Goal: Information Seeking & Learning: Learn about a topic

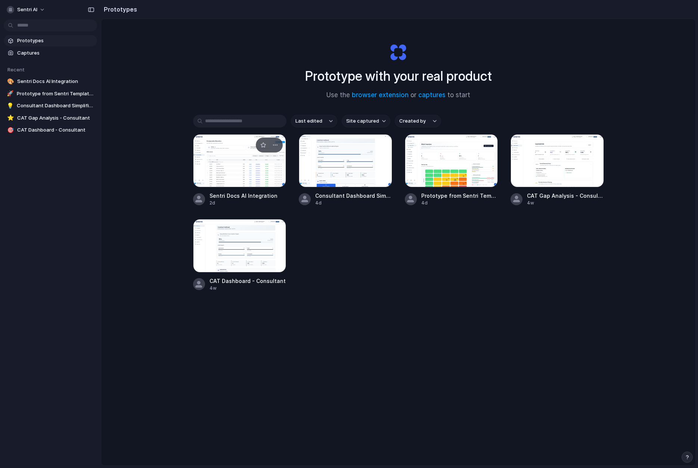
click at [250, 168] on div at bounding box center [239, 160] width 93 height 53
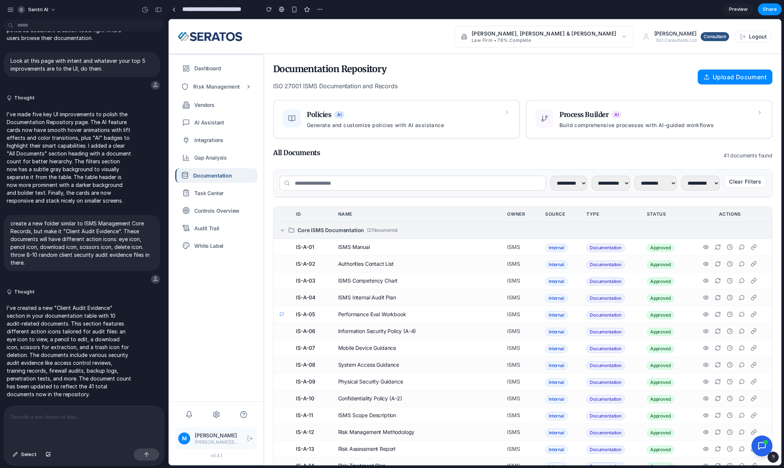
click at [283, 230] on icon at bounding box center [282, 229] width 3 height 1
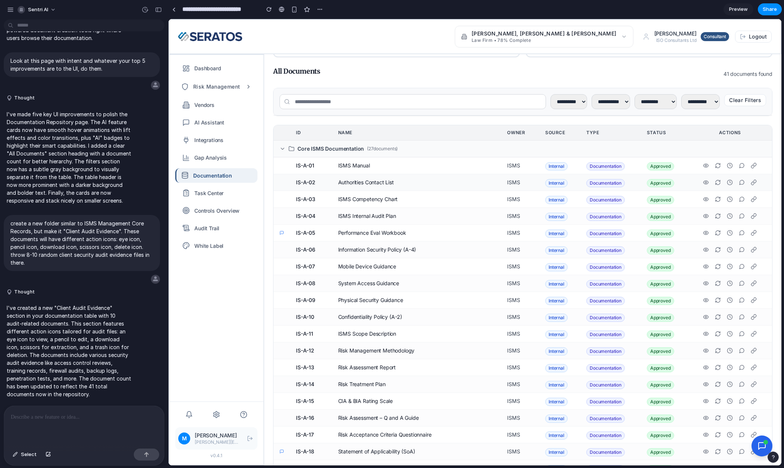
scroll to position [81, 0]
drag, startPoint x: 295, startPoint y: 151, endPoint x: 363, endPoint y: 151, distance: 68.4
click at [363, 151] on div "Core ISMS Documentation ( 27 documents)" at bounding box center [523, 148] width 487 height 7
click at [396, 122] on div "**********" at bounding box center [522, 431] width 499 height 899
click at [345, 167] on td "ISMS Manual" at bounding box center [416, 166] width 169 height 17
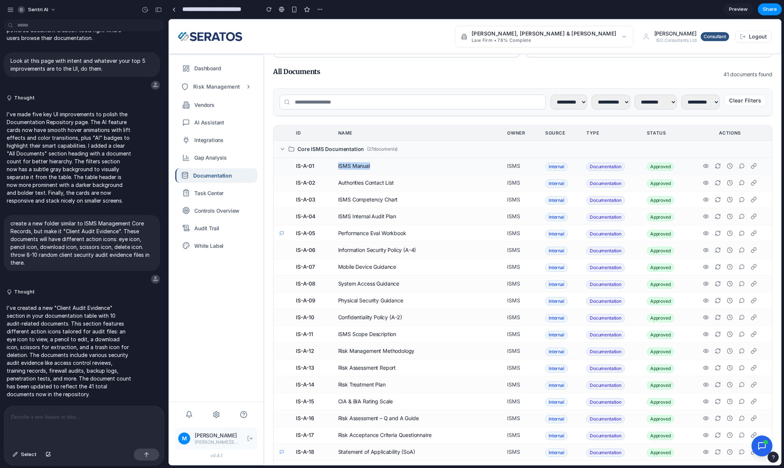
drag, startPoint x: 345, startPoint y: 167, endPoint x: 359, endPoint y: 167, distance: 15.0
click at [359, 167] on td "ISMS Manual" at bounding box center [416, 166] width 169 height 17
drag, startPoint x: 360, startPoint y: 167, endPoint x: 345, endPoint y: 167, distance: 14.9
click at [345, 167] on td "ISMS Manual" at bounding box center [416, 166] width 169 height 17
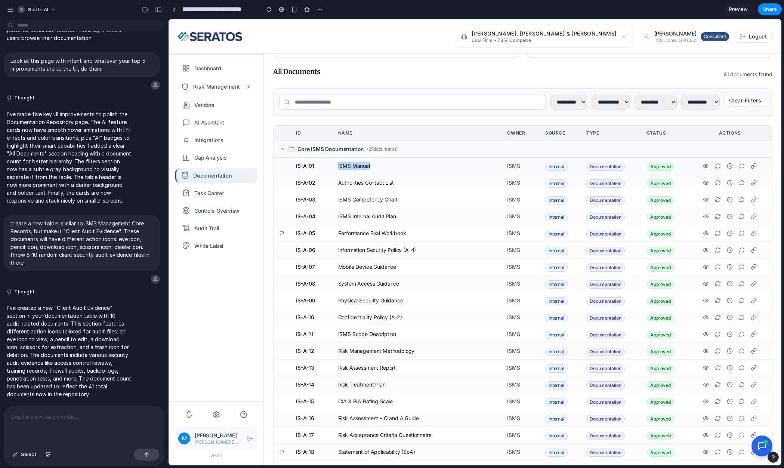
click at [345, 167] on td "ISMS Manual" at bounding box center [416, 166] width 169 height 17
drag, startPoint x: 345, startPoint y: 167, endPoint x: 359, endPoint y: 166, distance: 14.6
click at [359, 166] on td "ISMS Manual" at bounding box center [416, 166] width 169 height 17
click at [343, 169] on td "ISMS Manual" at bounding box center [416, 166] width 169 height 17
drag, startPoint x: 343, startPoint y: 169, endPoint x: 355, endPoint y: 168, distance: 12.3
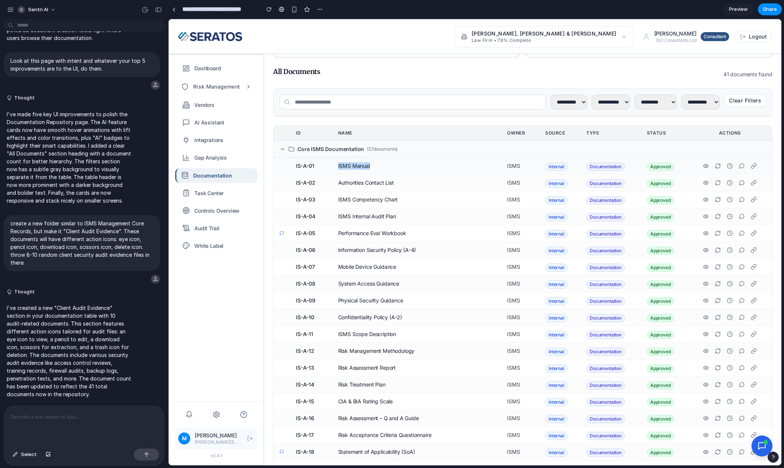
click at [355, 168] on td "ISMS Manual" at bounding box center [416, 166] width 169 height 17
click at [347, 168] on td "ISMS Manual" at bounding box center [416, 166] width 169 height 17
drag, startPoint x: 347, startPoint y: 168, endPoint x: 358, endPoint y: 168, distance: 11.6
click at [358, 168] on td "ISMS Manual" at bounding box center [416, 166] width 169 height 17
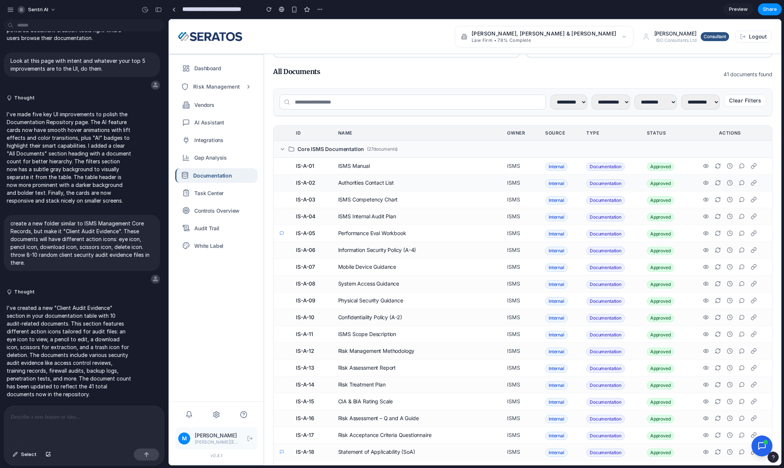
click at [351, 184] on td "Authorities Contact List" at bounding box center [416, 183] width 169 height 17
drag, startPoint x: 351, startPoint y: 184, endPoint x: 390, endPoint y: 182, distance: 39.3
click at [390, 182] on td "Authorities Contact List" at bounding box center [416, 183] width 169 height 17
click at [347, 266] on td "Mobile Device Guidance" at bounding box center [416, 267] width 169 height 17
drag, startPoint x: 347, startPoint y: 266, endPoint x: 380, endPoint y: 266, distance: 32.5
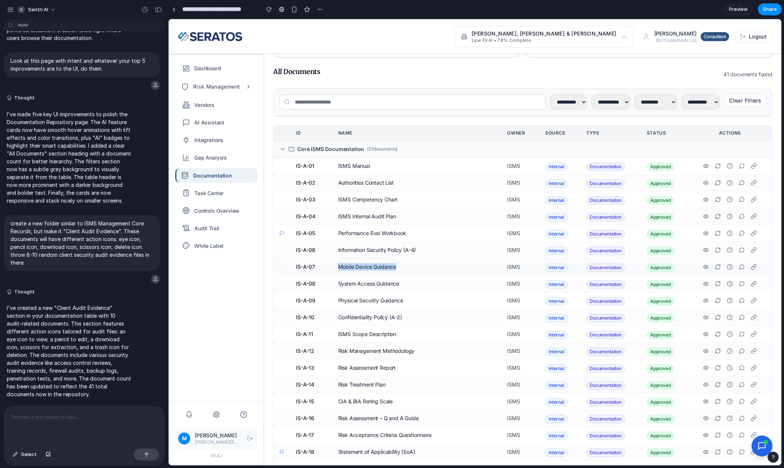
click at [380, 266] on td "Mobile Device Guidance" at bounding box center [416, 267] width 169 height 17
click at [364, 268] on td "Mobile Device Guidance" at bounding box center [416, 267] width 169 height 17
drag, startPoint x: 405, startPoint y: 250, endPoint x: 417, endPoint y: 250, distance: 12.0
click at [417, 250] on td "Information Security Policy (A-4)" at bounding box center [416, 250] width 169 height 17
drag, startPoint x: 390, startPoint y: 315, endPoint x: 403, endPoint y: 317, distance: 13.3
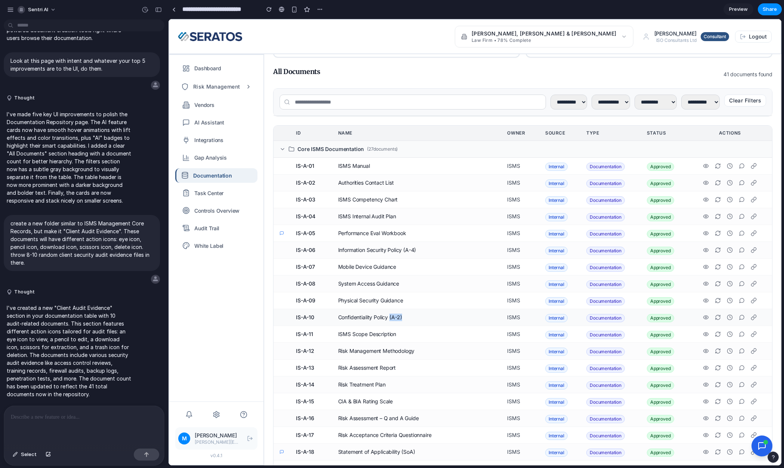
click at [403, 317] on td "Confidentiality Policy (A-2)" at bounding box center [416, 317] width 169 height 17
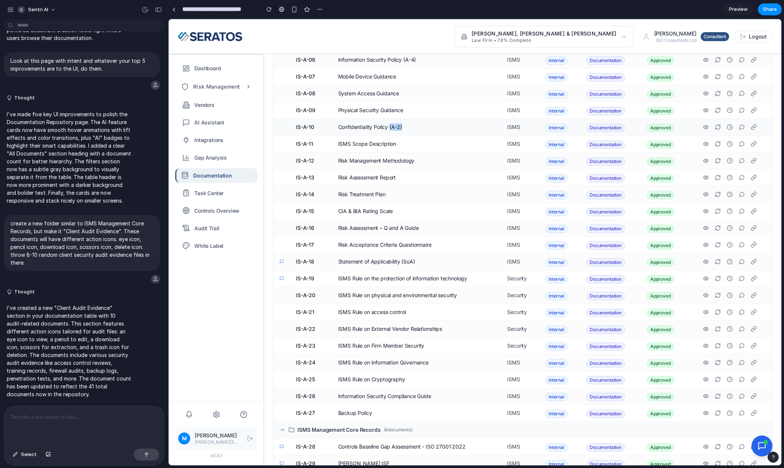
scroll to position [305, 0]
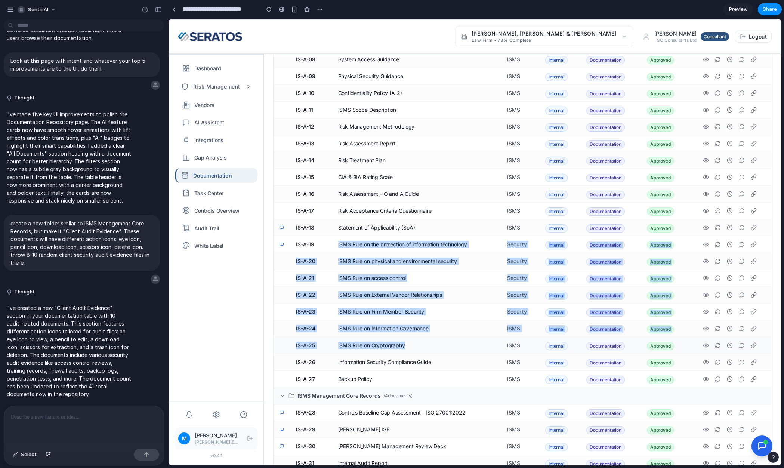
drag, startPoint x: 337, startPoint y: 244, endPoint x: 420, endPoint y: 346, distance: 131.5
click at [420, 346] on tbody "Core ISMS Documentation ( 27 documents) IS-A-01 ISMS Manual ISMS Internal Docum…" at bounding box center [523, 287] width 498 height 740
click at [397, 264] on td "ISMS Rule on physical and environmental security" at bounding box center [416, 261] width 169 height 17
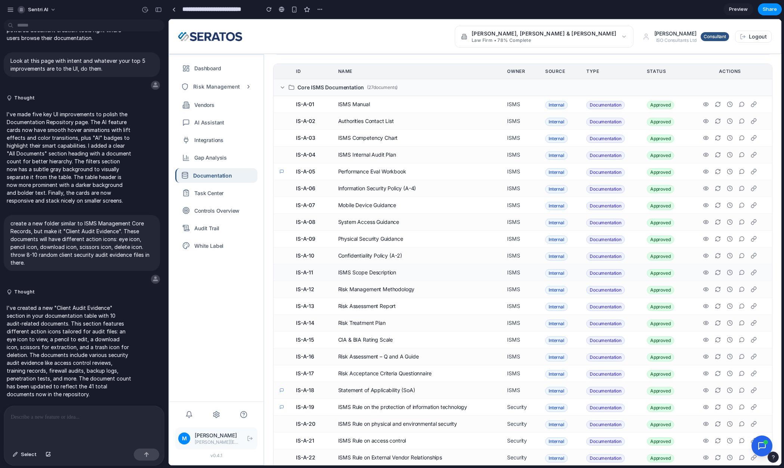
scroll to position [44, 0]
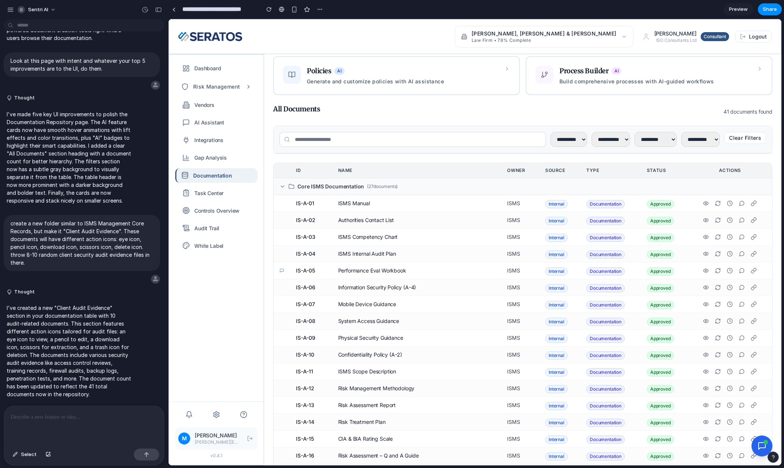
click at [412, 160] on div "**********" at bounding box center [522, 468] width 499 height 899
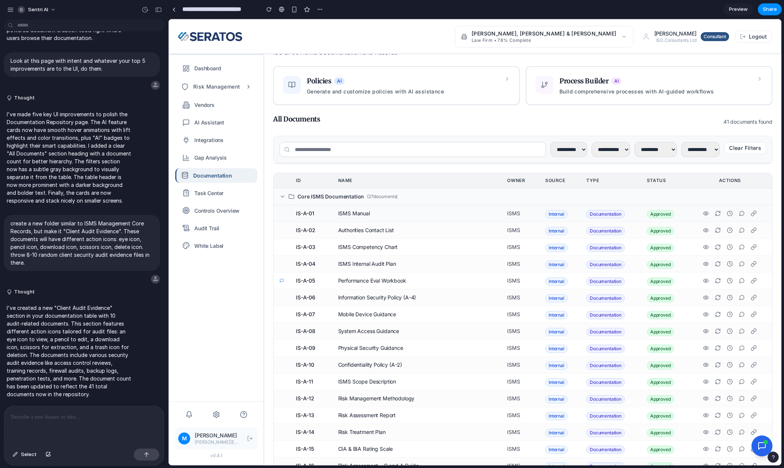
scroll to position [0, 0]
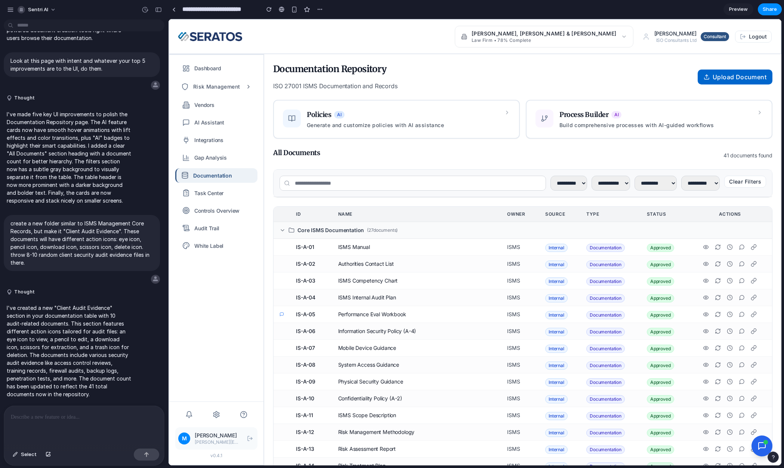
click at [698, 77] on button "Upload Document" at bounding box center [735, 77] width 75 height 15
click at [661, 84] on div "Documentation Repository ISO 27001 ISMS Documentation and Records Upload Docume…" at bounding box center [522, 77] width 499 height 28
click at [643, 79] on div "Documentation Repository ISO 27001 ISMS Documentation and Records Upload Docume…" at bounding box center [522, 77] width 499 height 28
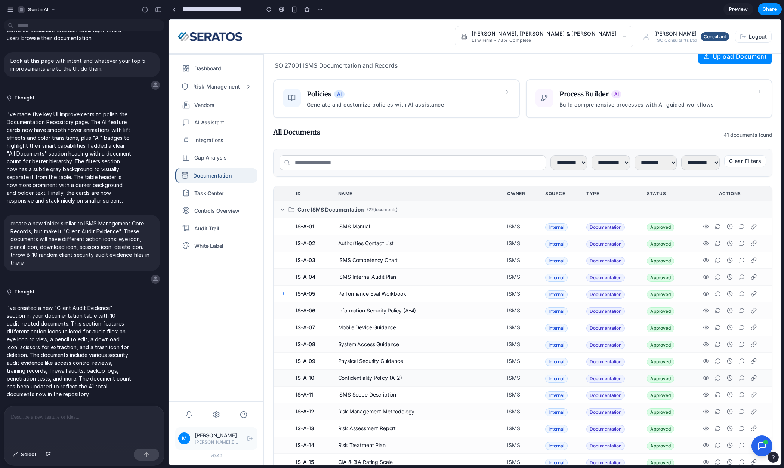
scroll to position [20, 0]
click at [281, 210] on icon at bounding box center [283, 210] width 6 height 6
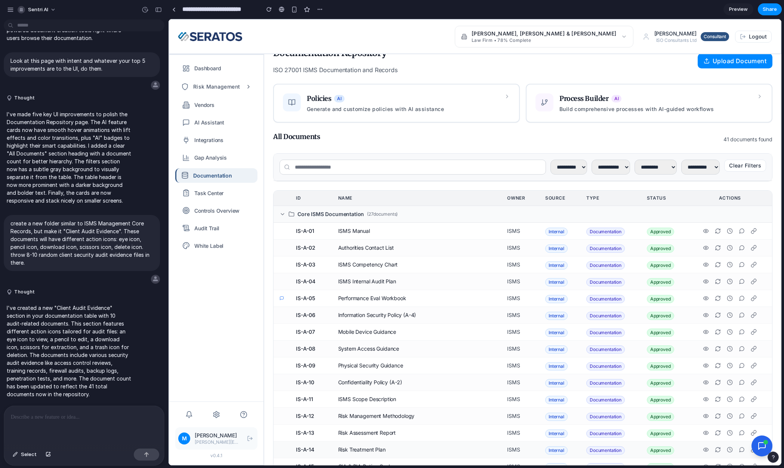
scroll to position [0, 0]
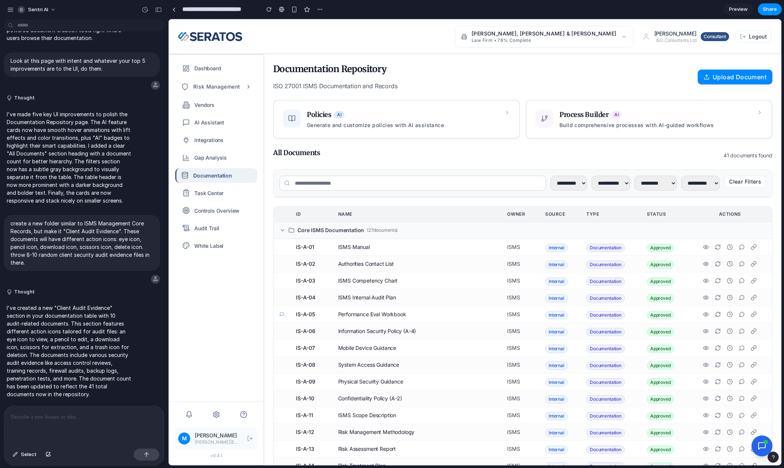
click at [542, 84] on div "Documentation Repository ISO 27001 ISMS Documentation and Records Upload Docume…" at bounding box center [522, 77] width 499 height 28
click at [535, 86] on div "Documentation Repository ISO 27001 ISMS Documentation and Records Upload Docume…" at bounding box center [522, 77] width 499 height 28
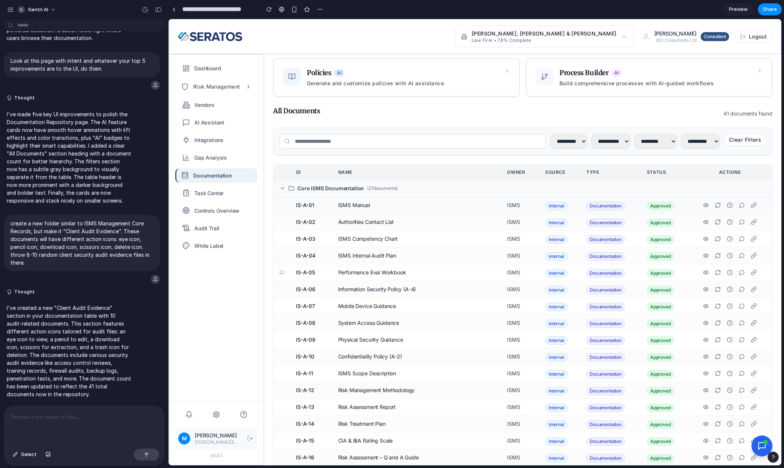
scroll to position [37, 0]
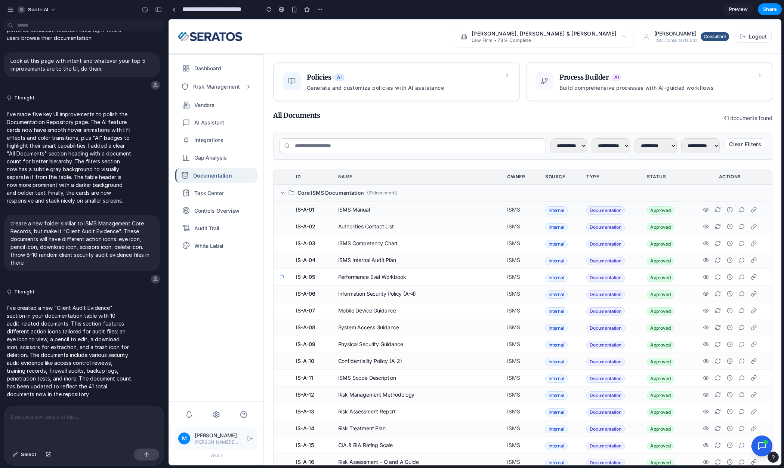
drag, startPoint x: 337, startPoint y: 209, endPoint x: 320, endPoint y: 210, distance: 17.6
click at [320, 210] on tr "IS-A-01 ISMS Manual ISMS Internal Documentation Approved" at bounding box center [523, 209] width 498 height 17
click at [382, 168] on div "**********" at bounding box center [522, 475] width 499 height 899
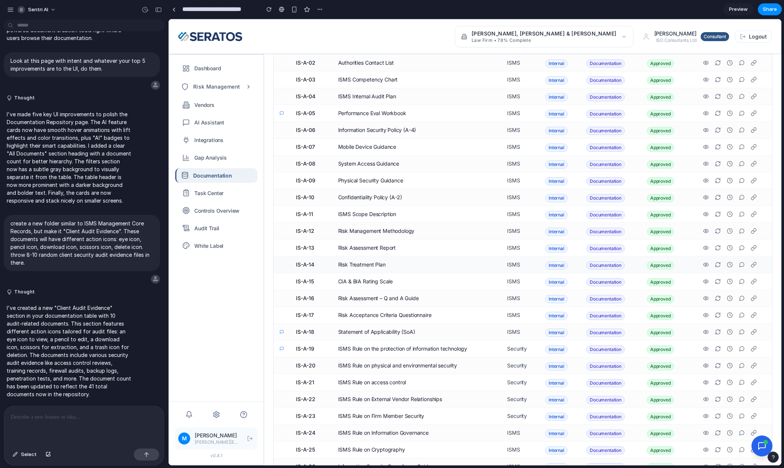
scroll to position [0, 0]
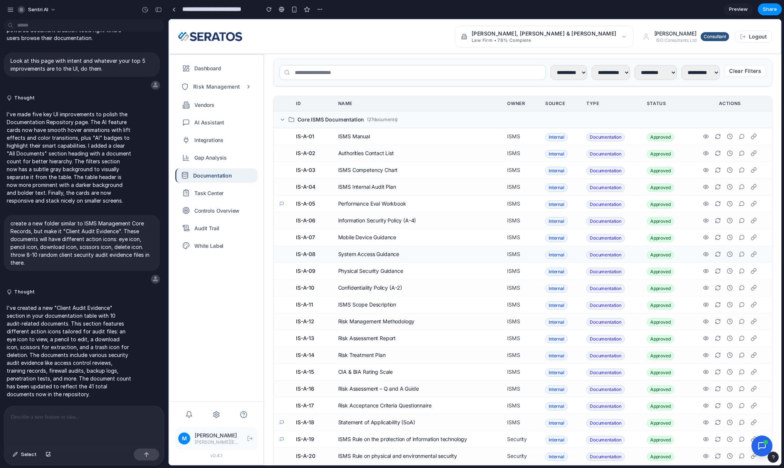
scroll to position [112, 0]
click at [284, 120] on icon at bounding box center [283, 118] width 6 height 6
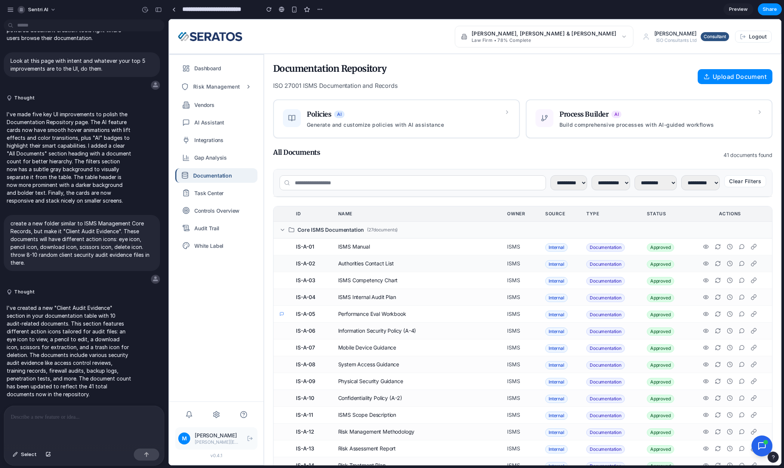
scroll to position [0, 0]
click at [431, 210] on th "Name" at bounding box center [416, 214] width 169 height 15
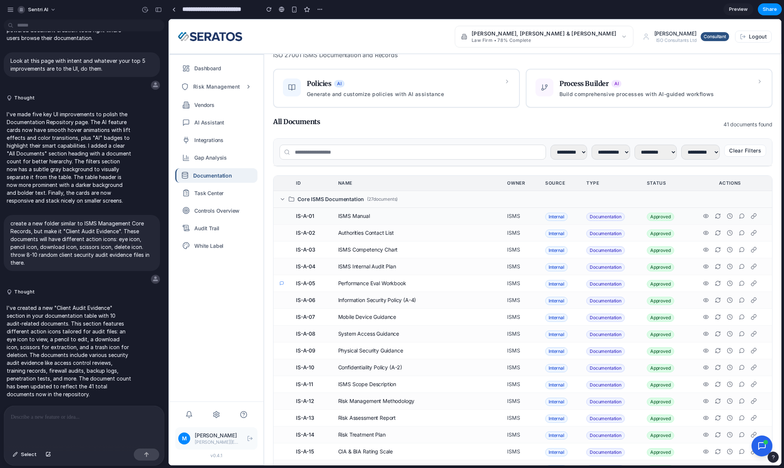
scroll to position [37, 0]
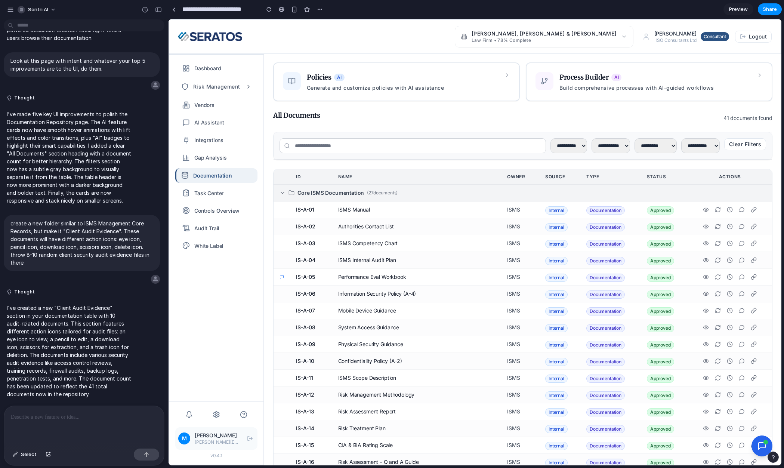
click at [281, 192] on icon at bounding box center [282, 192] width 3 height 1
click at [404, 163] on div "**********" at bounding box center [522, 475] width 499 height 899
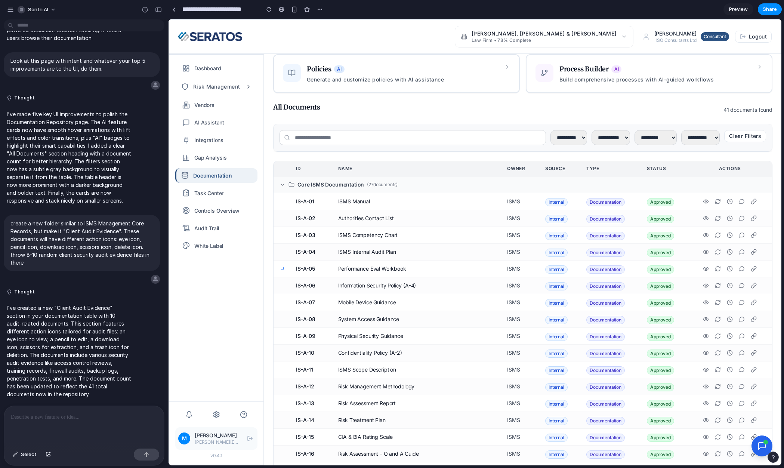
scroll to position [0, 0]
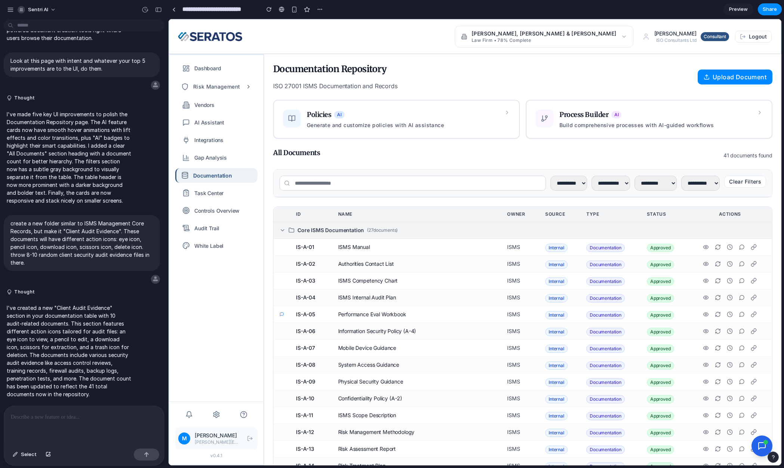
click at [281, 232] on icon at bounding box center [283, 230] width 6 height 6
click at [378, 232] on span "( 27 documents)" at bounding box center [382, 230] width 31 height 6
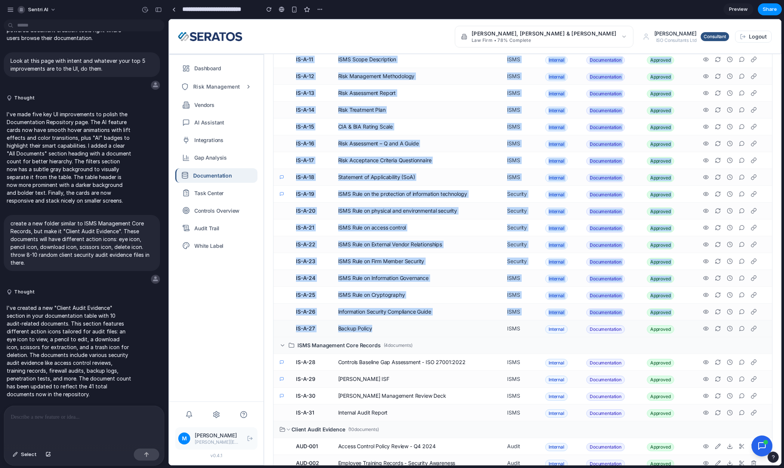
scroll to position [356, 0]
drag, startPoint x: 340, startPoint y: 153, endPoint x: 405, endPoint y: 320, distance: 179.9
click at [405, 320] on tbody "Core ISMS Documentation ( 27 documents) IS-A-01 ISMS Manual ISMS Internal Docum…" at bounding box center [523, 236] width 498 height 740
click at [401, 331] on td "Backup Policy" at bounding box center [416, 328] width 169 height 17
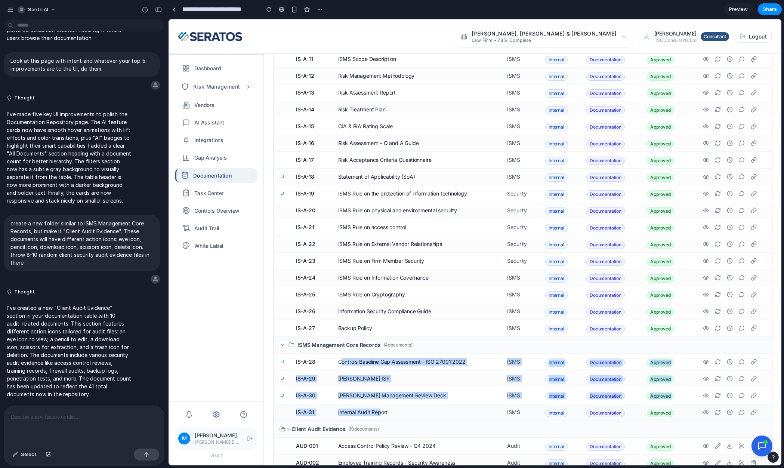
drag, startPoint x: 340, startPoint y: 362, endPoint x: 381, endPoint y: 413, distance: 65.4
click at [381, 413] on tbody "Core ISMS Documentation ( 27 documents) IS-A-01 ISMS Manual ISMS Internal Docum…" at bounding box center [523, 236] width 498 height 740
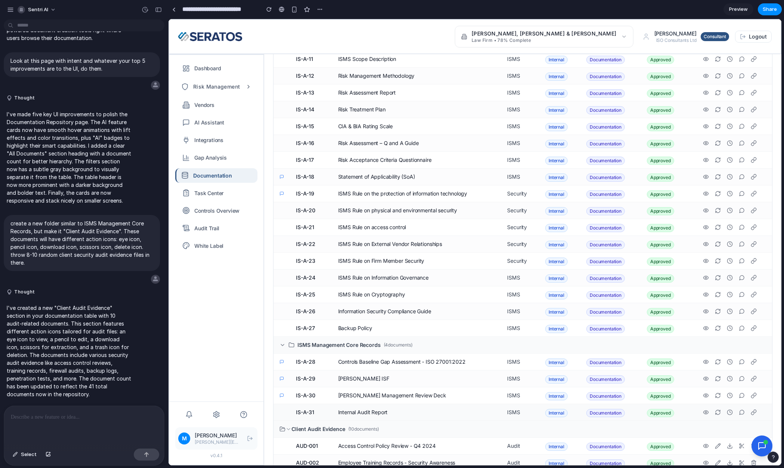
click at [383, 413] on td "Internal Audit Report" at bounding box center [416, 412] width 169 height 17
click at [356, 377] on td "[PERSON_NAME] ISF" at bounding box center [416, 378] width 169 height 17
drag, startPoint x: 356, startPoint y: 377, endPoint x: 368, endPoint y: 379, distance: 12.5
click at [368, 379] on td "[PERSON_NAME] ISF" at bounding box center [416, 378] width 169 height 17
click at [447, 360] on td "Controls Baseline Gap Assessment - ISO 27001:2022" at bounding box center [416, 362] width 169 height 17
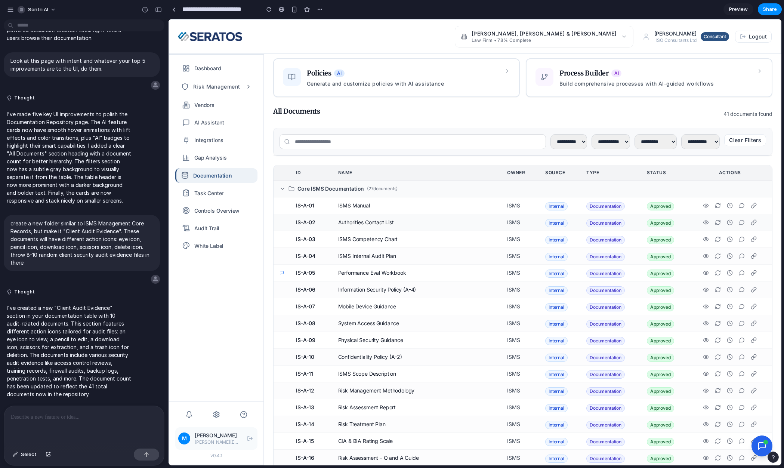
scroll to position [75, 0]
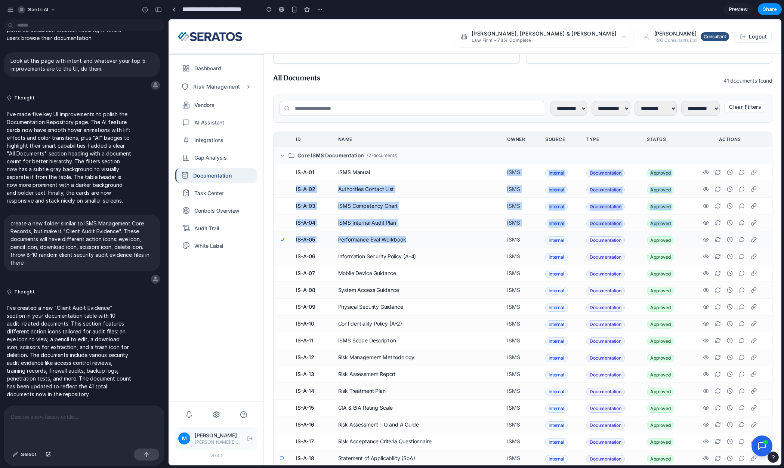
drag, startPoint x: 376, startPoint y: 172, endPoint x: 429, endPoint y: 232, distance: 80.3
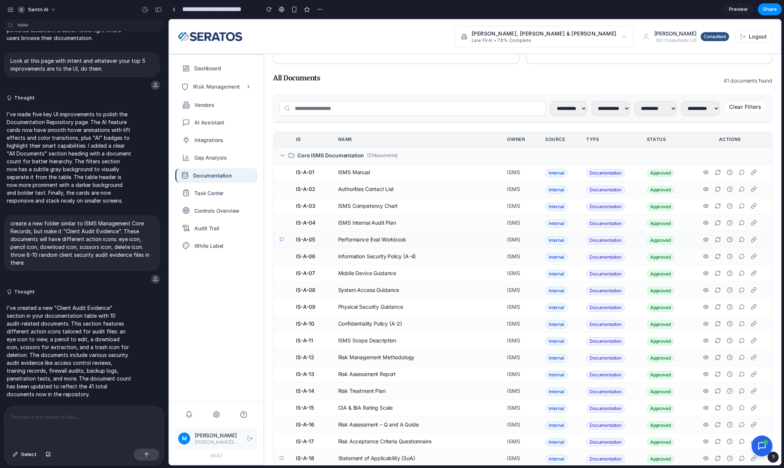
drag, startPoint x: 245, startPoint y: 285, endPoint x: 312, endPoint y: 232, distance: 85.9
click at [245, 285] on div "Dashboard Risk Management Vendors AI Assistant Integrations Gap Analysis Docume…" at bounding box center [216, 228] width 94 height 346
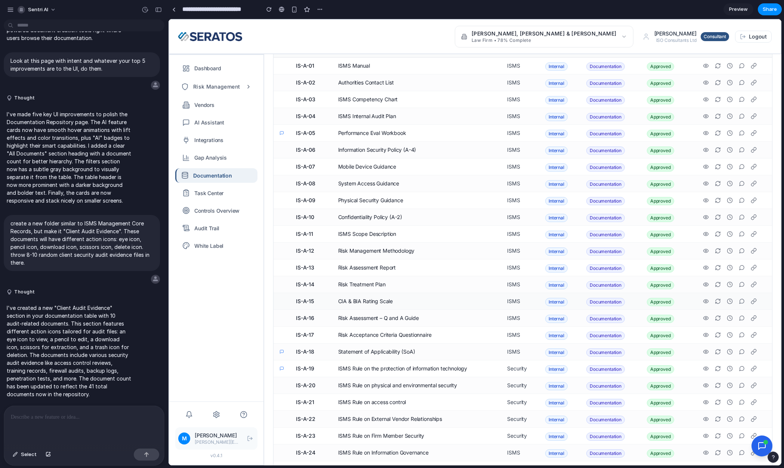
scroll to position [0, 0]
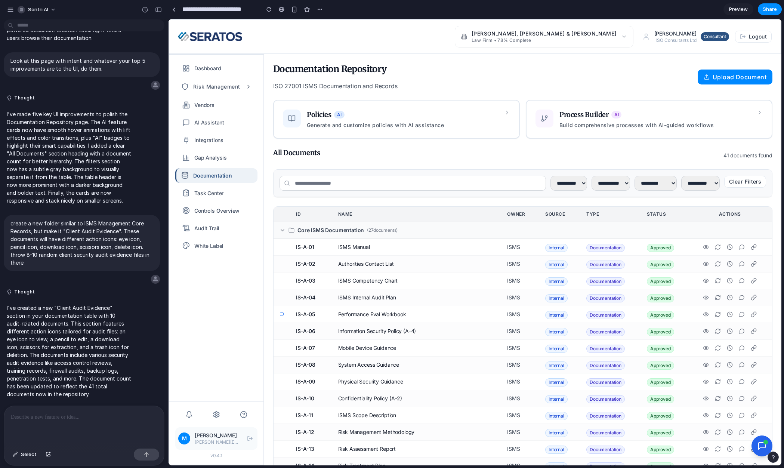
click at [518, 166] on div "**********" at bounding box center [522, 173] width 499 height 50
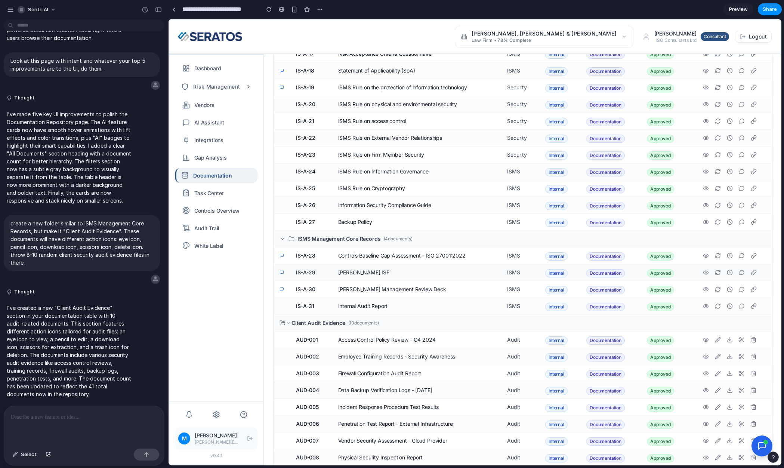
scroll to position [506, 0]
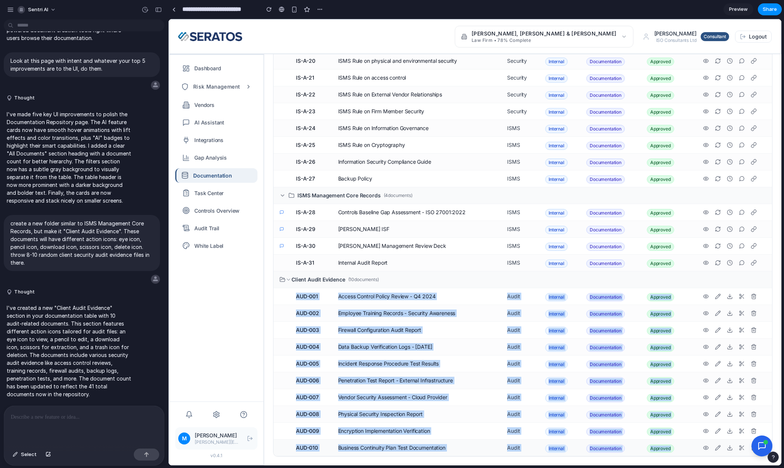
drag, startPoint x: 297, startPoint y: 292, endPoint x: 671, endPoint y: 444, distance: 403.9
click at [671, 444] on tbody "Core ISMS Documentation ( 27 documents) IS-A-01 ISMS Manual ISMS Internal Docum…" at bounding box center [523, 86] width 498 height 740
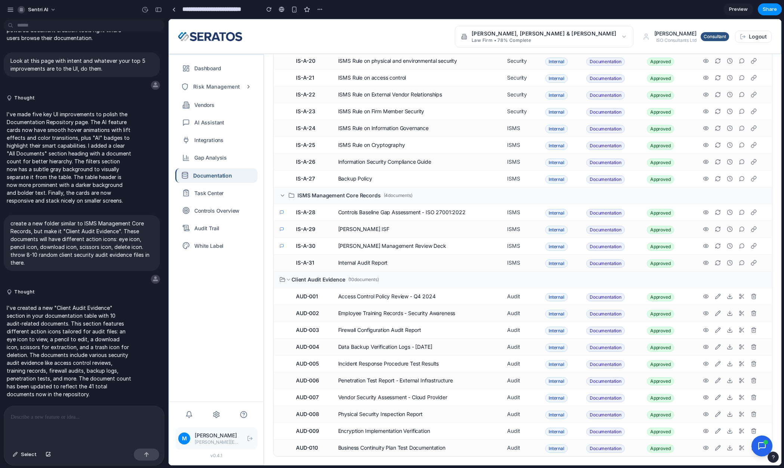
click at [258, 326] on div "Dashboard Risk Management Vendors AI Assistant Integrations Gap Analysis Docume…" at bounding box center [216, 228] width 94 height 346
drag, startPoint x: 339, startPoint y: 296, endPoint x: 450, endPoint y: 296, distance: 111.0
click at [450, 296] on td "Access Control Policy Review - Q4 2024" at bounding box center [416, 296] width 169 height 17
drag, startPoint x: 340, startPoint y: 314, endPoint x: 471, endPoint y: 314, distance: 131.5
click at [470, 314] on td "Employee Training Records - Security Awareness" at bounding box center [416, 313] width 169 height 17
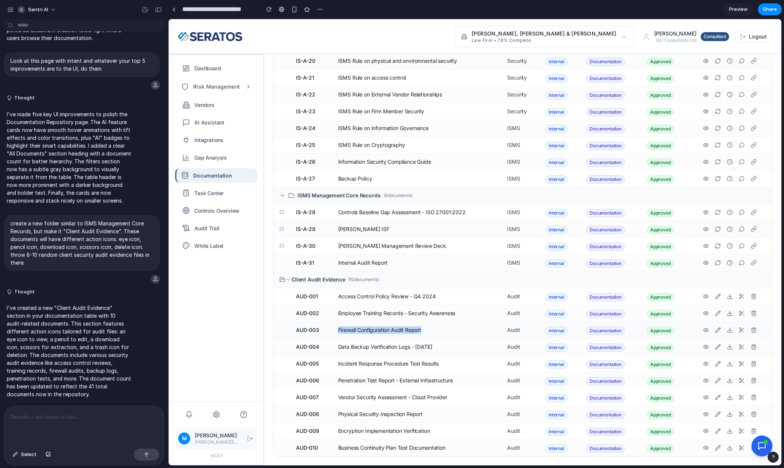
drag, startPoint x: 338, startPoint y: 327, endPoint x: 424, endPoint y: 329, distance: 85.6
click at [424, 329] on td "Firewall Configuration Audit Report" at bounding box center [416, 330] width 169 height 17
click at [411, 330] on td "Firewall Configuration Audit Report" at bounding box center [416, 330] width 169 height 17
click at [267, 292] on main "**********" at bounding box center [522, 259] width 517 height 411
click at [266, 293] on main "**********" at bounding box center [522, 259] width 517 height 411
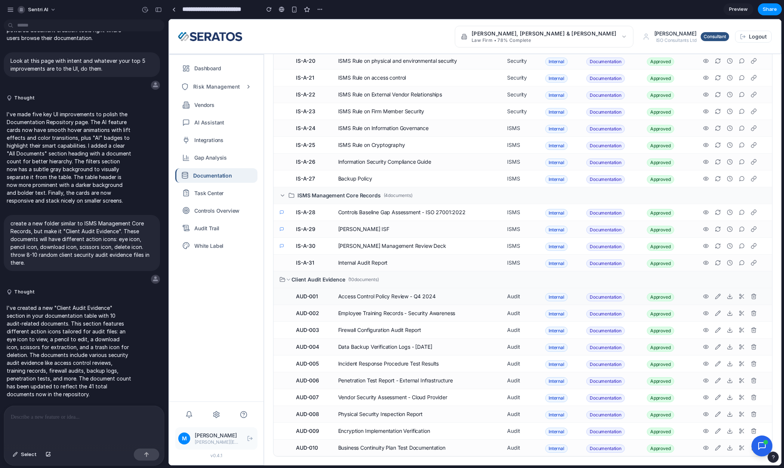
click at [302, 296] on td "AUD-001" at bounding box center [311, 296] width 42 height 17
drag, startPoint x: 302, startPoint y: 296, endPoint x: 703, endPoint y: 294, distance: 401.3
click at [698, 294] on tr "AUD-001 Access Control Policy Review - Q4 2024 Audit Internal Documentation App…" at bounding box center [523, 296] width 498 height 17
click at [313, 299] on td "AUD-001" at bounding box center [311, 296] width 42 height 17
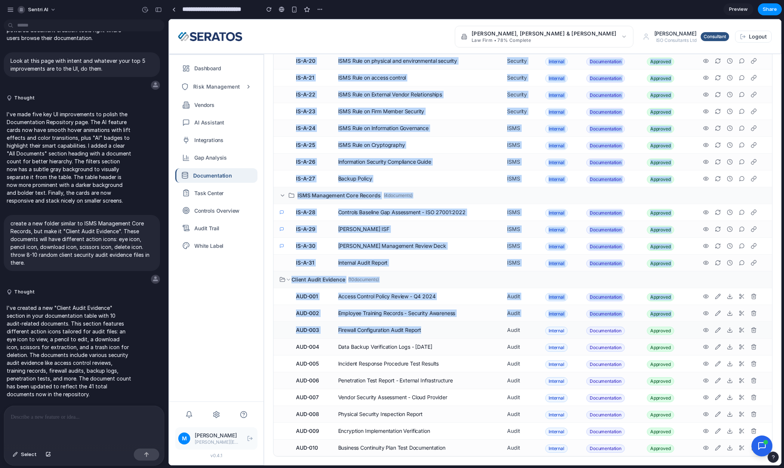
drag, startPoint x: 271, startPoint y: 277, endPoint x: 419, endPoint y: 333, distance: 158.1
click at [429, 331] on main "**********" at bounding box center [522, 259] width 517 height 411
click at [414, 334] on td "Firewall Configuration Audit Report" at bounding box center [416, 330] width 169 height 17
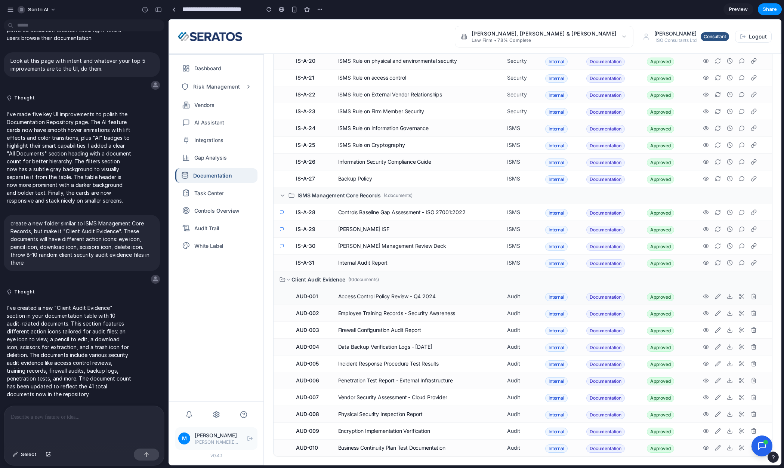
click at [301, 296] on td "AUD-001" at bounding box center [311, 296] width 42 height 17
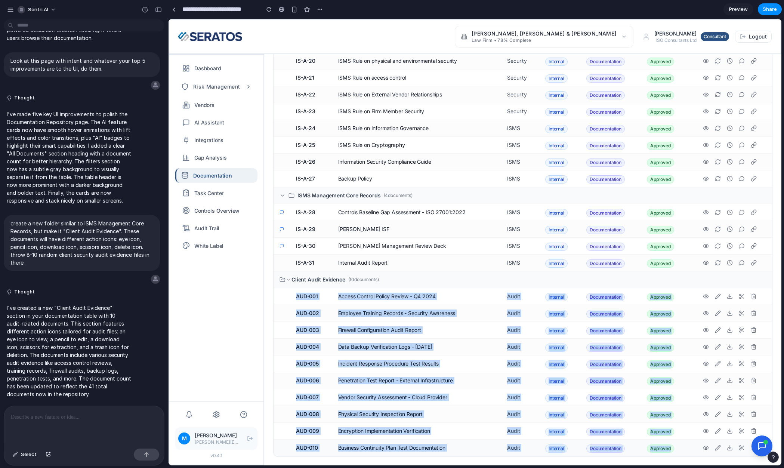
drag, startPoint x: 301, startPoint y: 296, endPoint x: 666, endPoint y: 448, distance: 395.2
click at [672, 450] on tbody "Core ISMS Documentation ( 27 documents) IS-A-01 ISMS Manual ISMS Internal Docum…" at bounding box center [523, 86] width 498 height 740
click at [343, 351] on td "Data Backup Verification Logs - [DATE]" at bounding box center [416, 347] width 169 height 17
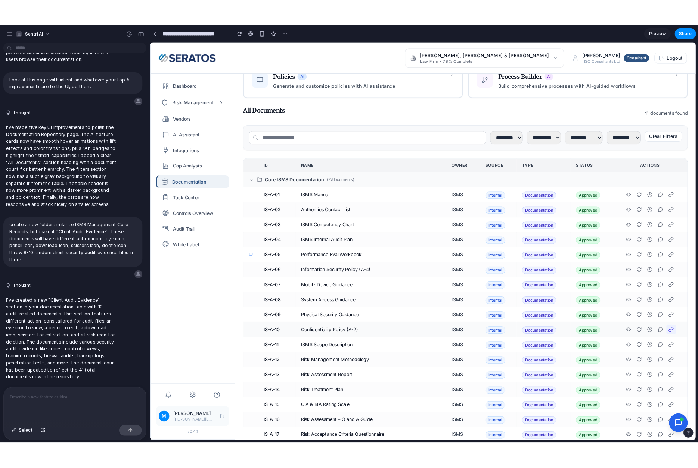
scroll to position [20, 0]
